Goal: Task Accomplishment & Management: Complete application form

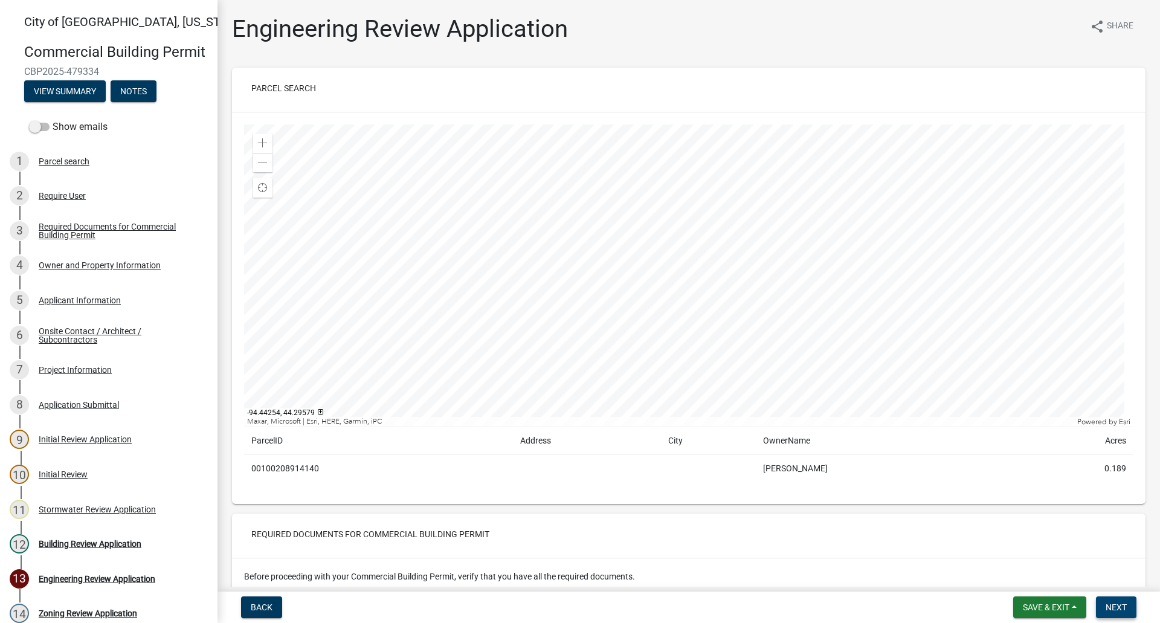
click at [1123, 606] on span "Next" at bounding box center [1116, 607] width 21 height 10
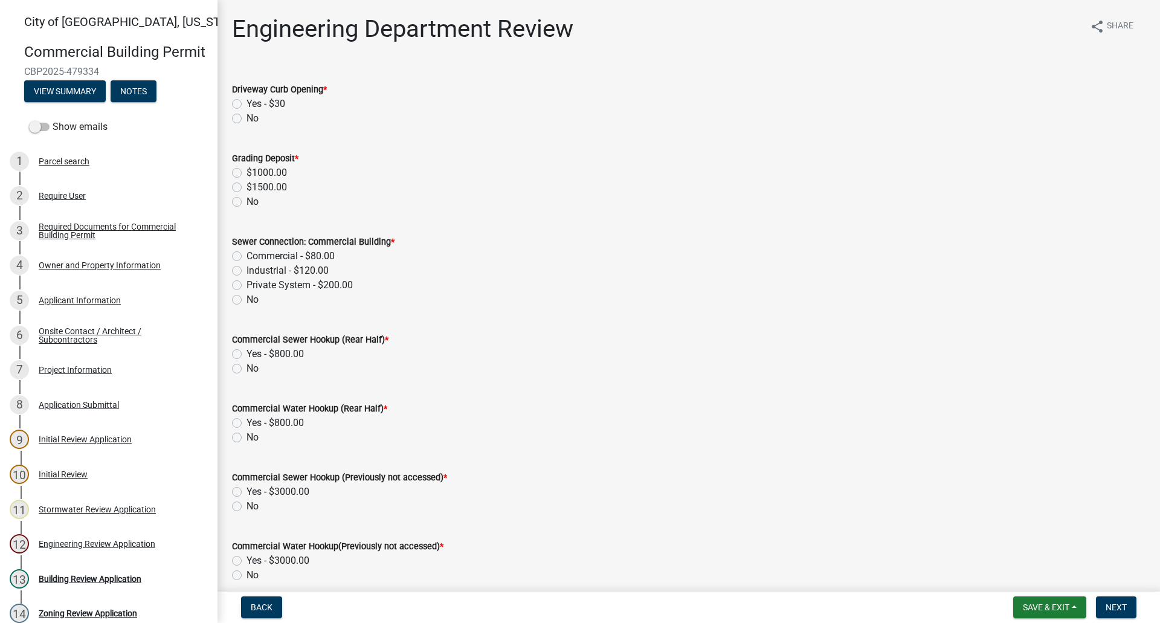
click at [247, 119] on label "No" at bounding box center [253, 118] width 12 height 15
click at [247, 119] on input "No" at bounding box center [251, 115] width 8 height 8
radio input "true"
click at [247, 199] on label "No" at bounding box center [253, 202] width 12 height 15
click at [247, 199] on input "No" at bounding box center [251, 199] width 8 height 8
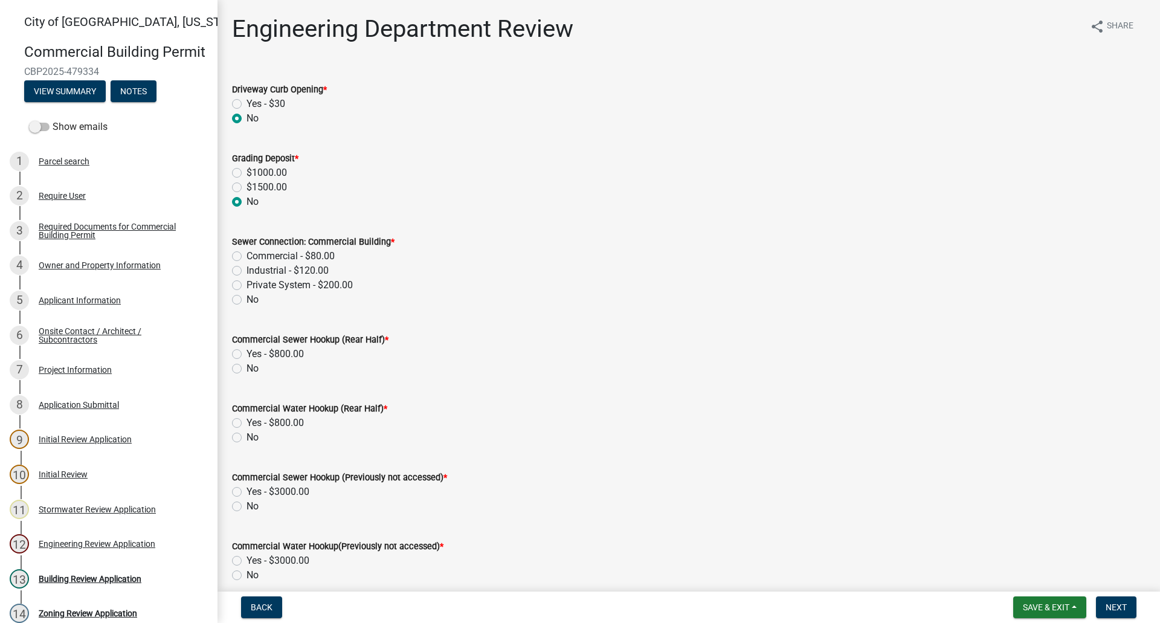
radio input "true"
click at [247, 301] on label "No" at bounding box center [253, 299] width 12 height 15
click at [247, 300] on input "No" at bounding box center [251, 296] width 8 height 8
radio input "true"
click at [247, 369] on label "No" at bounding box center [253, 368] width 12 height 15
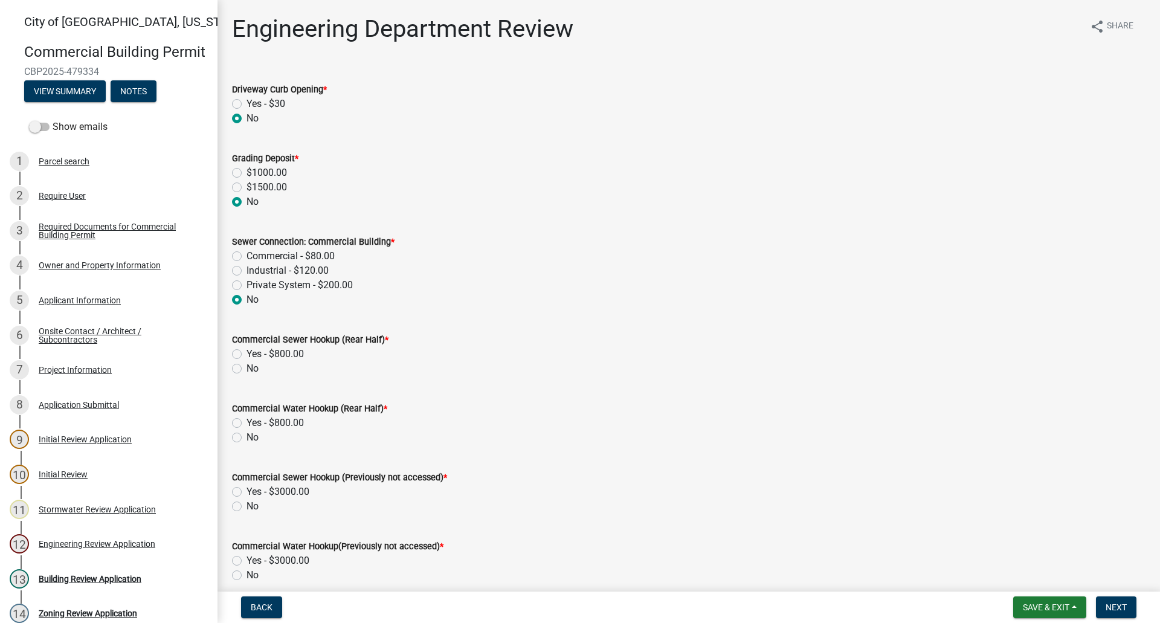
click at [247, 369] on input "No" at bounding box center [251, 365] width 8 height 8
radio input "true"
click at [247, 439] on label "No" at bounding box center [253, 437] width 12 height 15
click at [247, 438] on input "No" at bounding box center [251, 434] width 8 height 8
radio input "true"
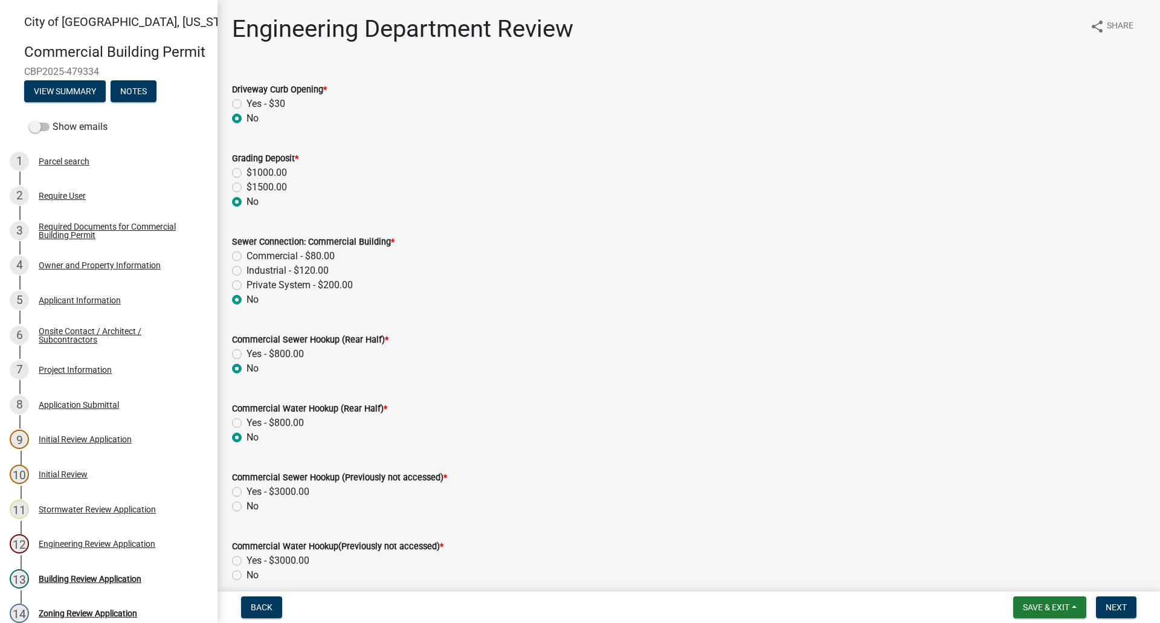
click at [247, 505] on label "No" at bounding box center [253, 506] width 12 height 15
click at [247, 505] on input "No" at bounding box center [251, 503] width 8 height 8
radio input "true"
click at [247, 575] on label "No" at bounding box center [253, 575] width 12 height 15
click at [247, 575] on input "No" at bounding box center [251, 572] width 8 height 8
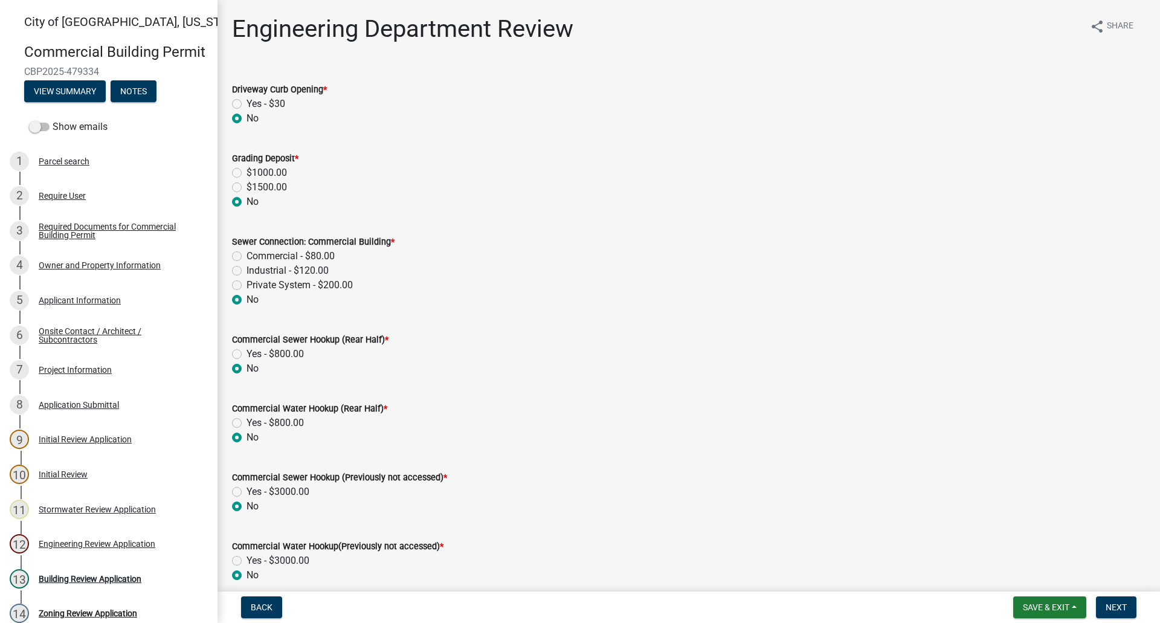
radio input "true"
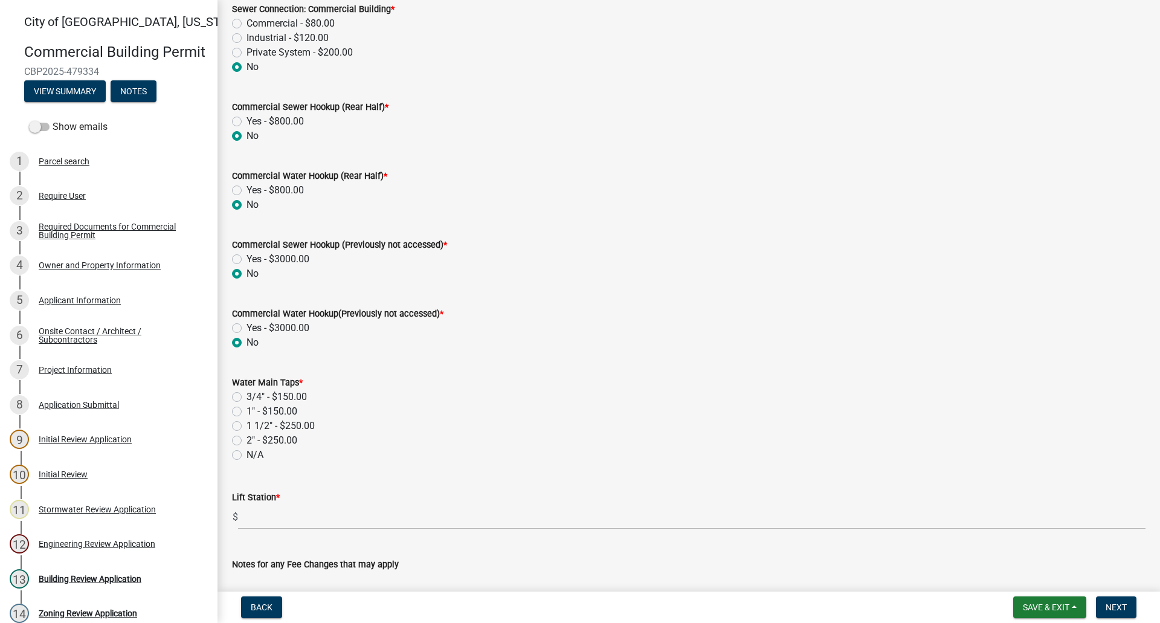
scroll to position [302, 0]
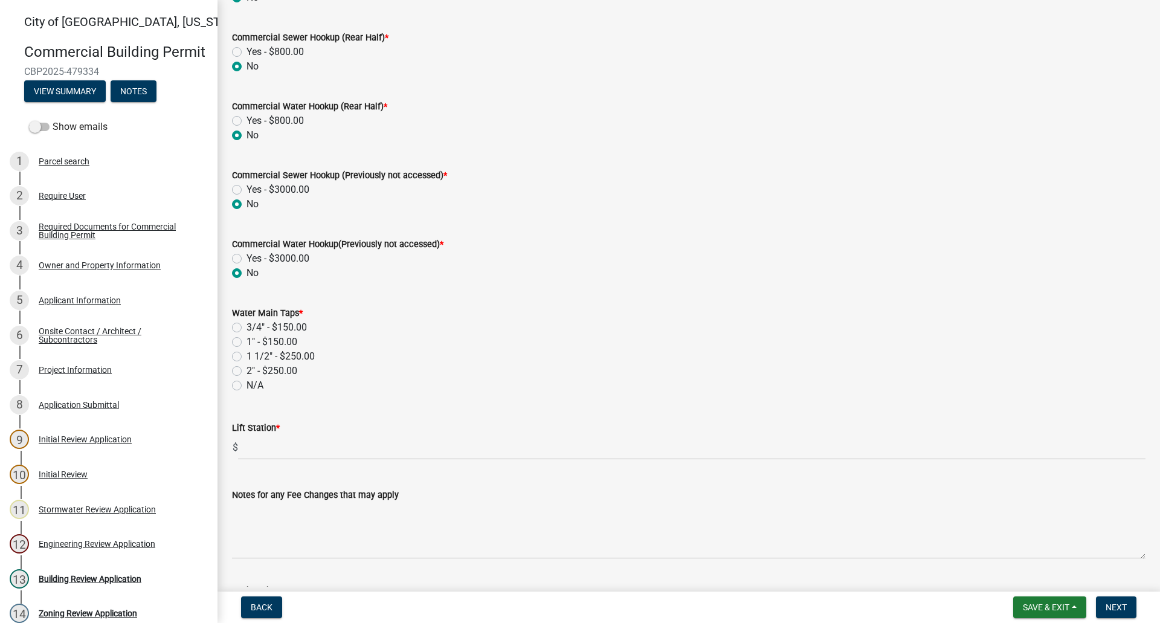
click at [247, 384] on label "N/A" at bounding box center [255, 385] width 17 height 15
click at [247, 384] on input "N/A" at bounding box center [251, 382] width 8 height 8
radio input "true"
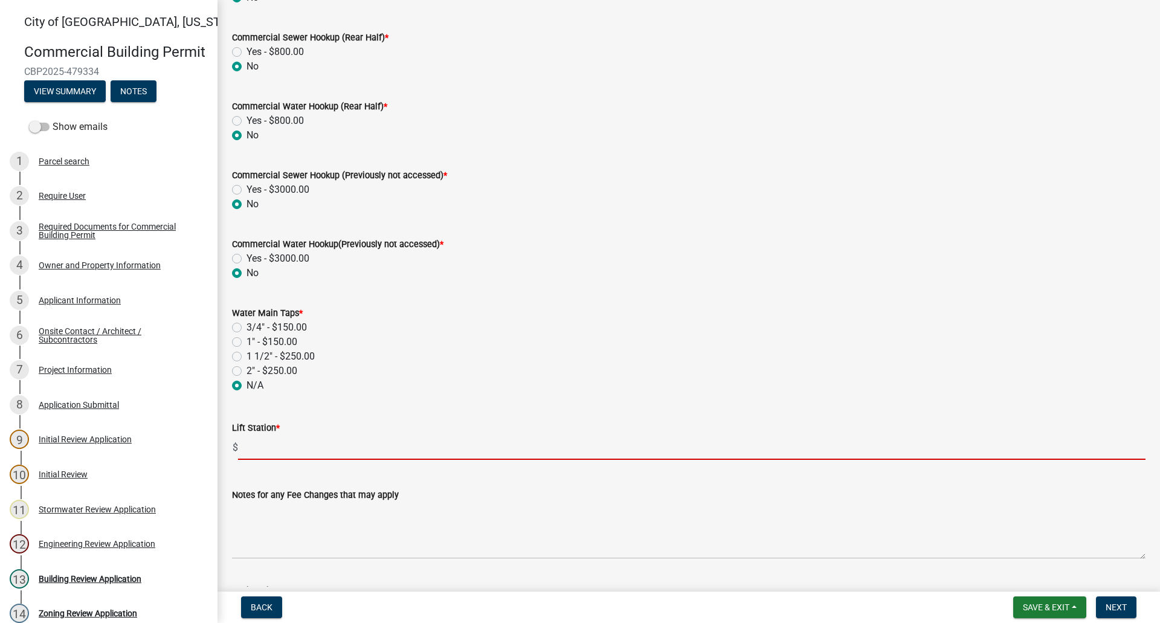
click at [272, 455] on input "text" at bounding box center [692, 447] width 908 height 25
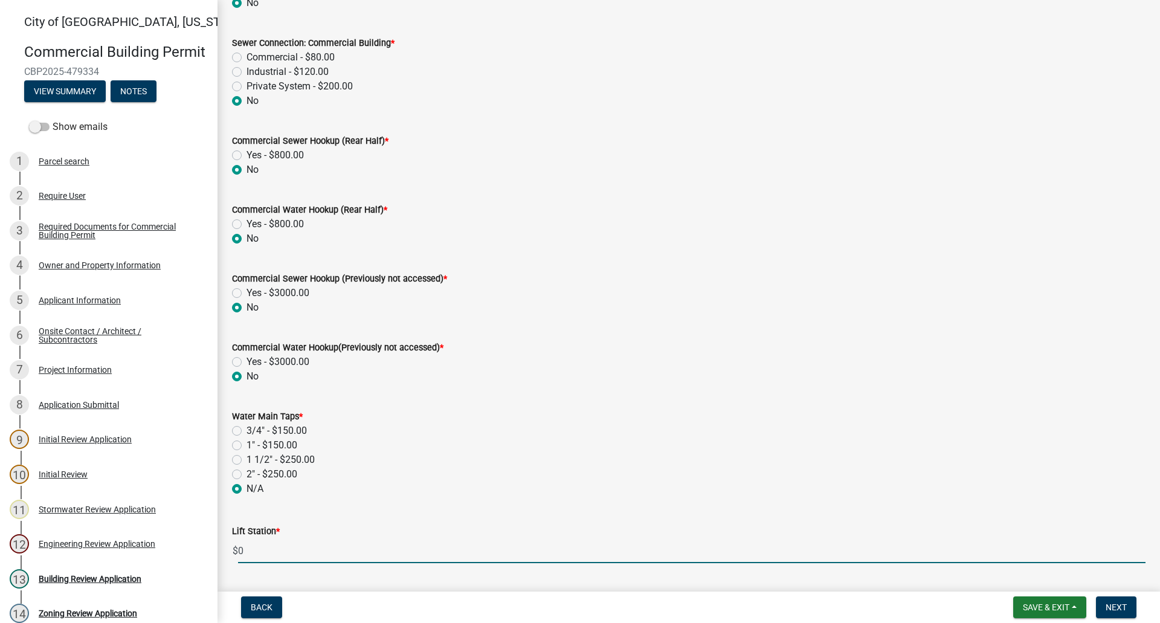
scroll to position [498, 0]
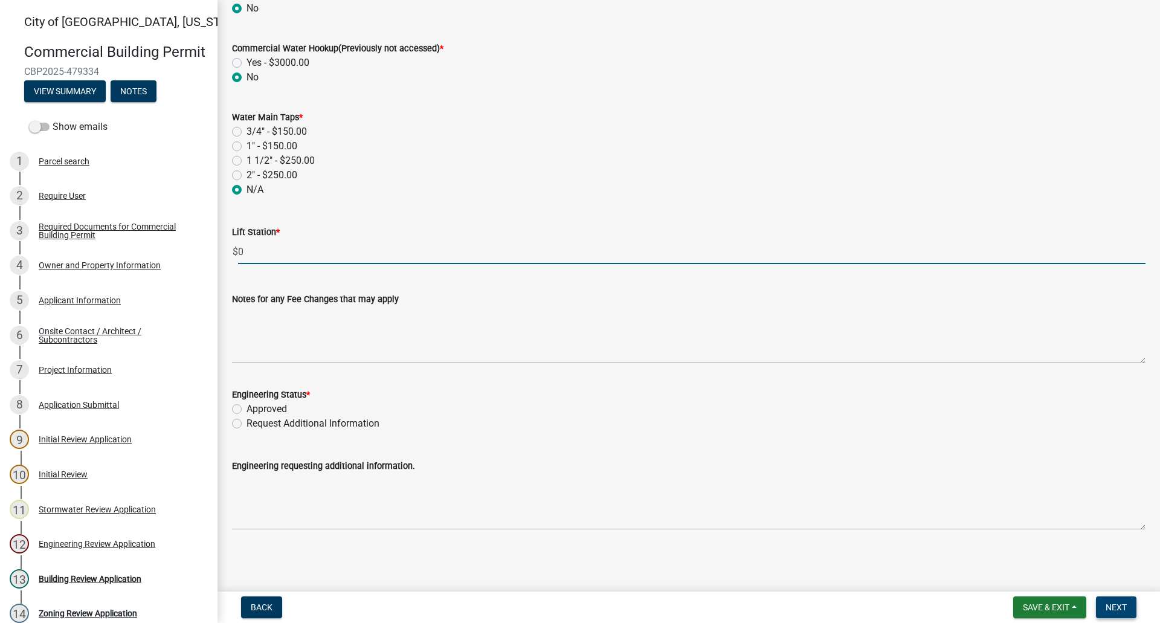
type input "0"
click at [1114, 604] on span "Next" at bounding box center [1116, 607] width 21 height 10
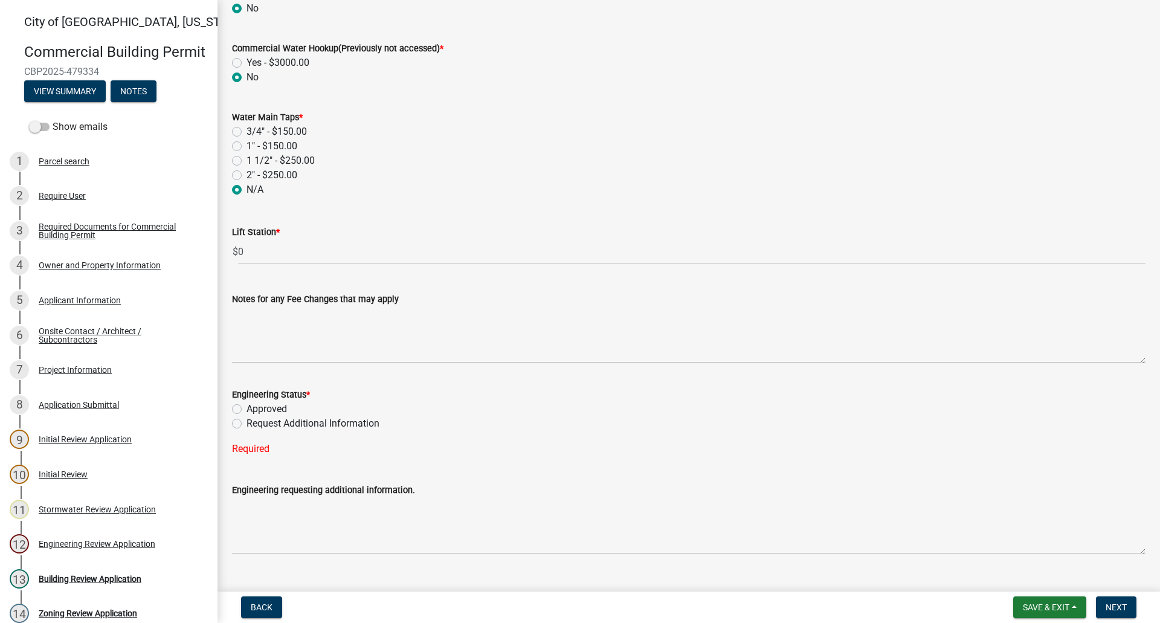
click at [247, 410] on label "Approved" at bounding box center [267, 409] width 40 height 15
click at [247, 410] on input "Approved" at bounding box center [251, 406] width 8 height 8
radio input "true"
click at [1042, 607] on span "Save & Exit" at bounding box center [1046, 607] width 47 height 10
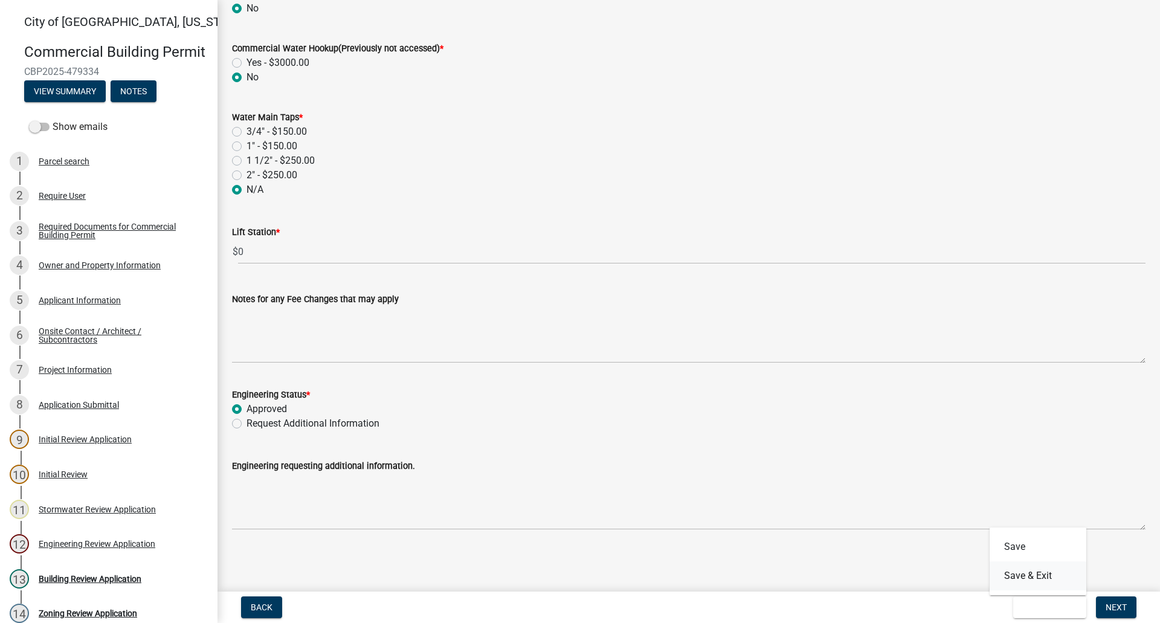
click at [1034, 576] on button "Save & Exit" at bounding box center [1038, 575] width 97 height 29
